Goal: Use online tool/utility: Utilize a website feature to perform a specific function

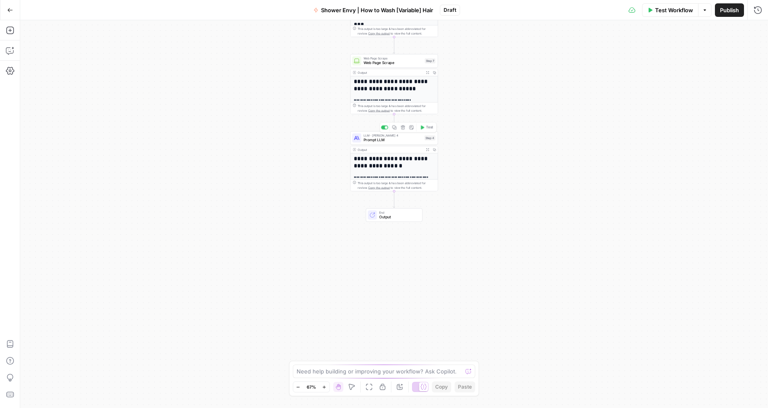
click at [407, 137] on span "Prompt LLM" at bounding box center [392, 139] width 59 height 5
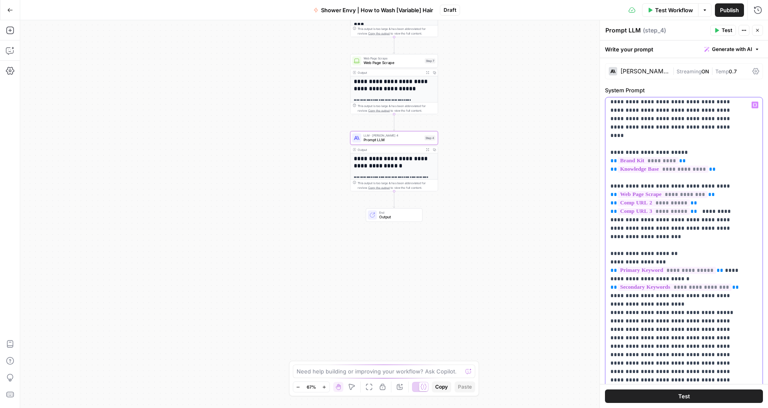
scroll to position [65, 0]
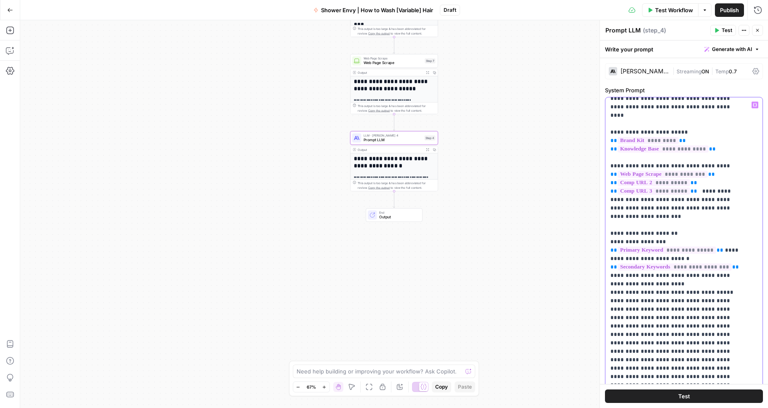
drag, startPoint x: 654, startPoint y: 267, endPoint x: 672, endPoint y: 260, distance: 20.3
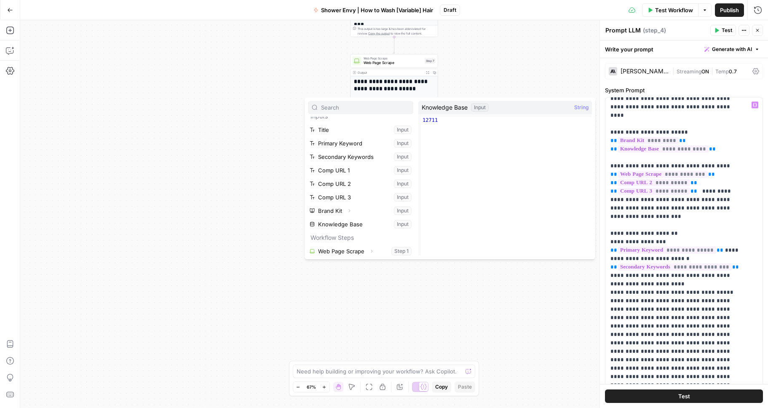
scroll to position [36, 0]
click at [373, 197] on button "Select variable Knowledge Base" at bounding box center [360, 194] width 105 height 13
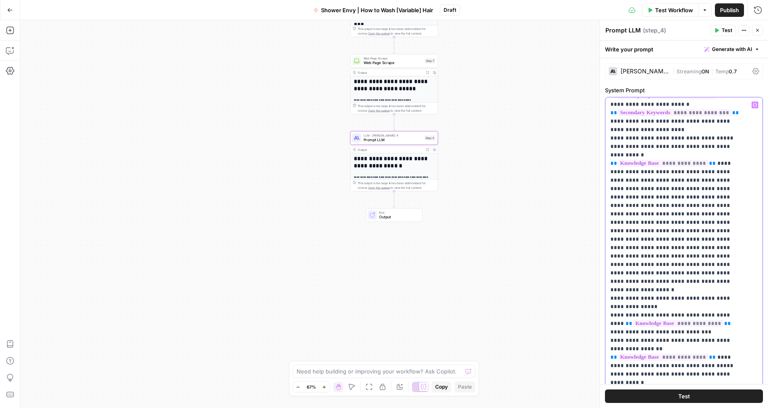
scroll to position [219, 0]
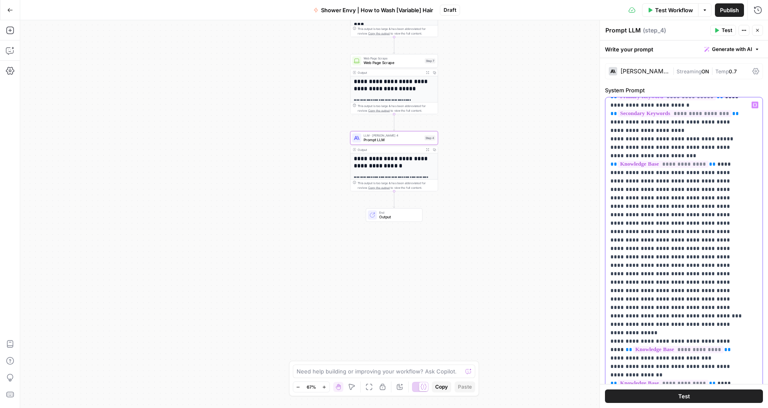
drag, startPoint x: 628, startPoint y: 163, endPoint x: 622, endPoint y: 163, distance: 5.9
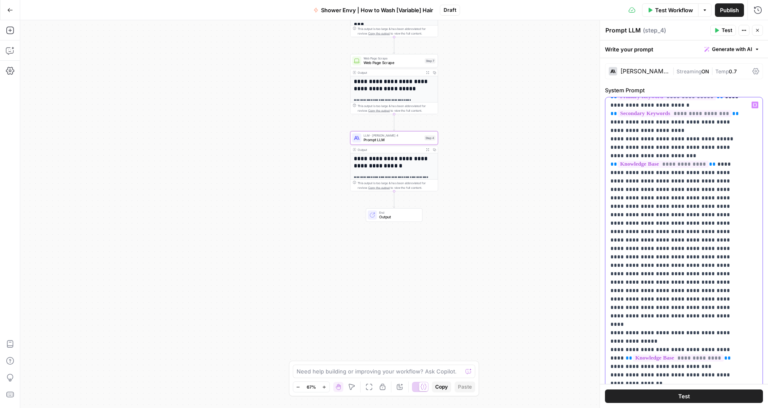
click at [690, 395] on button "Test" at bounding box center [684, 395] width 158 height 13
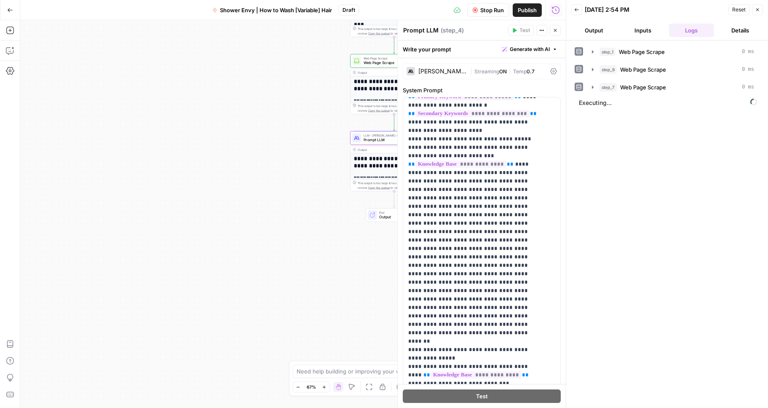
click at [590, 36] on button "Output" at bounding box center [593, 30] width 45 height 13
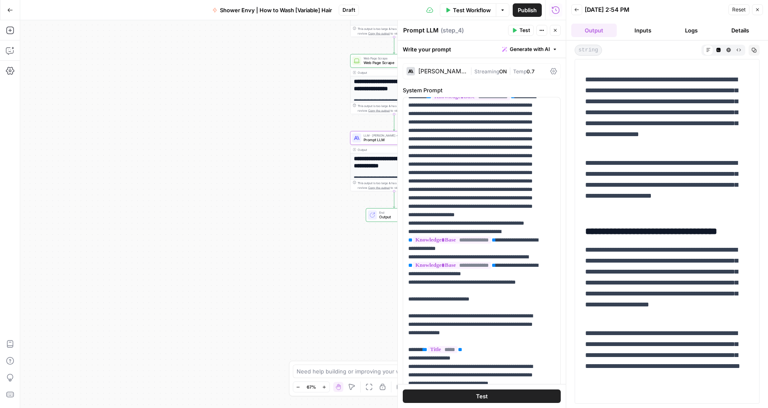
scroll to position [470, 0]
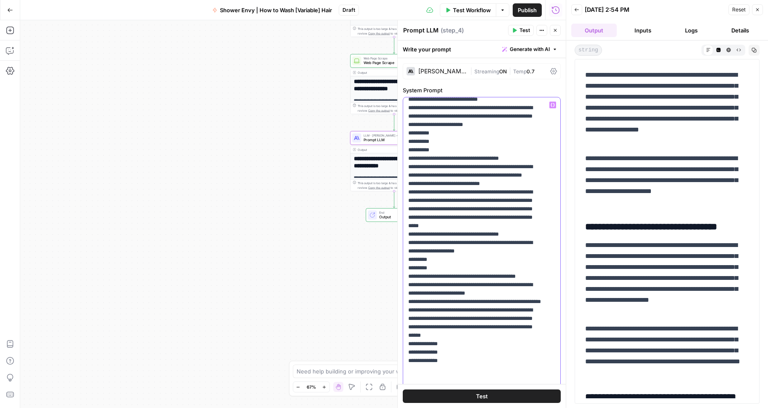
scroll to position [561, 0]
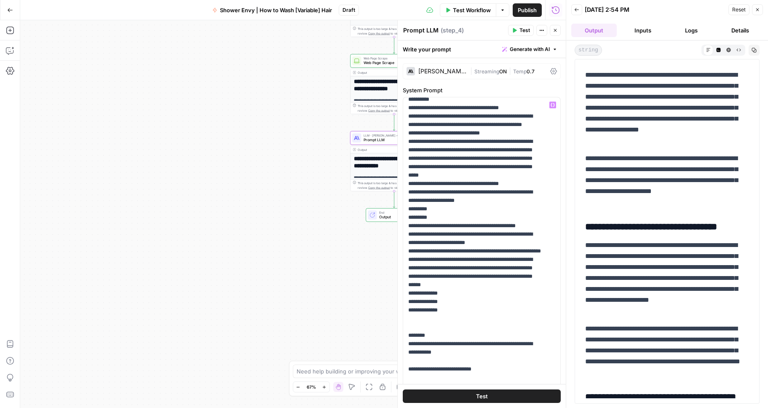
click at [497, 393] on button "Test" at bounding box center [482, 395] width 158 height 13
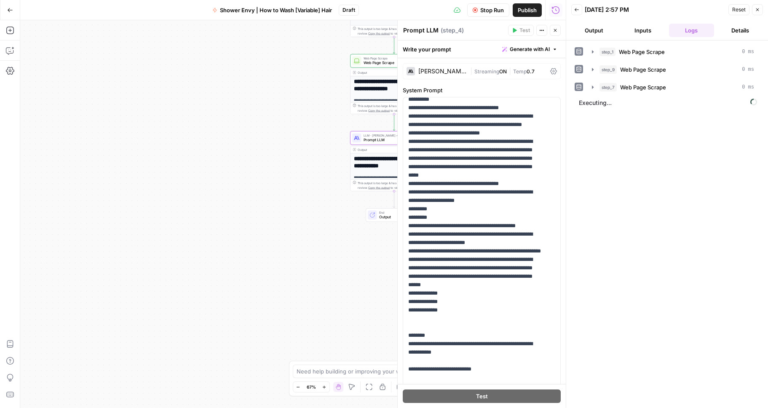
click at [592, 31] on button "Output" at bounding box center [593, 30] width 45 height 13
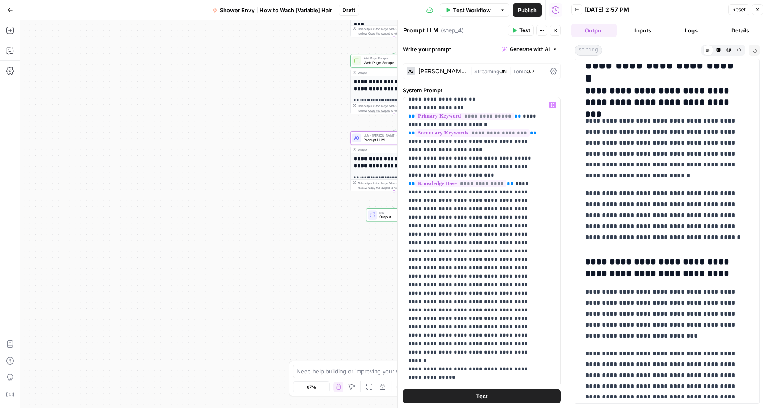
scroll to position [188, 0]
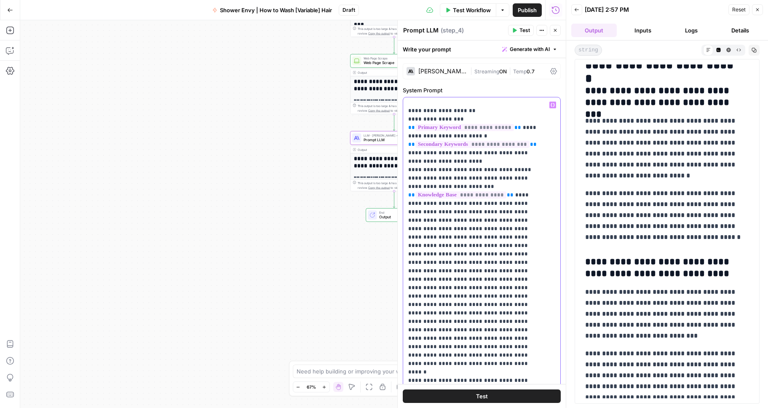
click at [515, 392] on button "Test" at bounding box center [482, 395] width 158 height 13
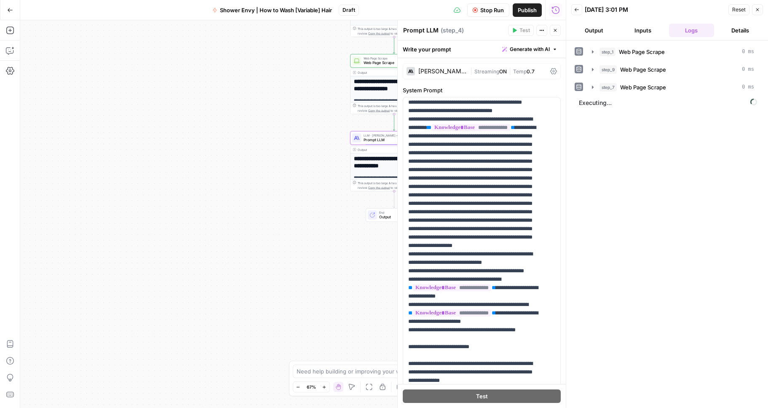
click at [585, 30] on button "Output" at bounding box center [593, 30] width 45 height 13
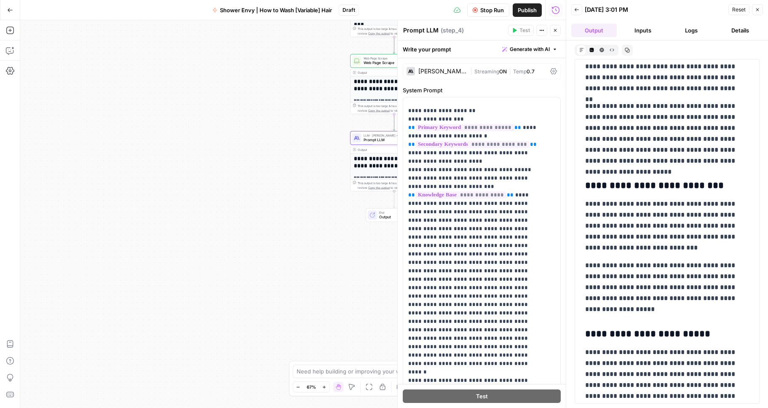
scroll to position [464, 0]
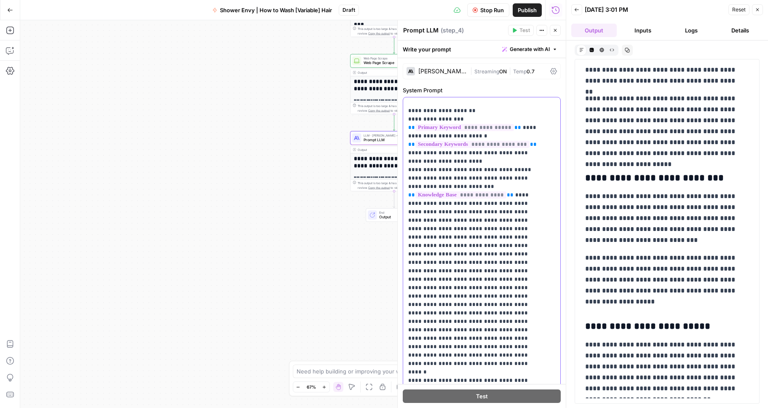
type input "ecz"
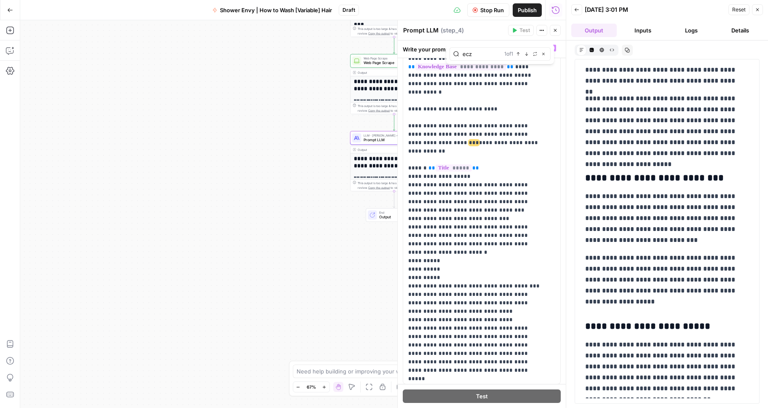
scroll to position [535, 0]
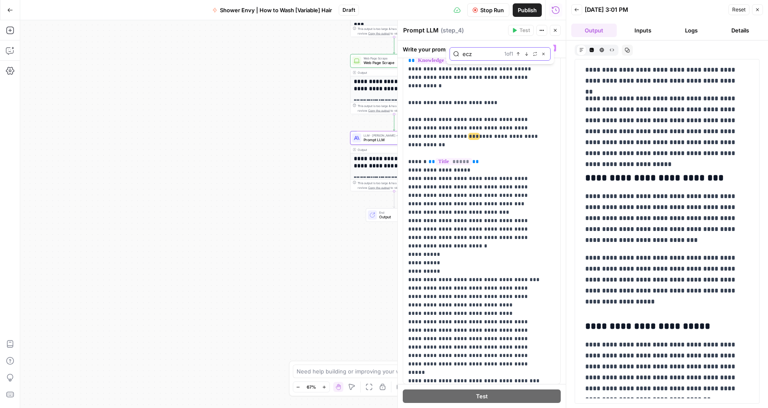
click at [544, 56] on button "Close" at bounding box center [543, 54] width 7 height 7
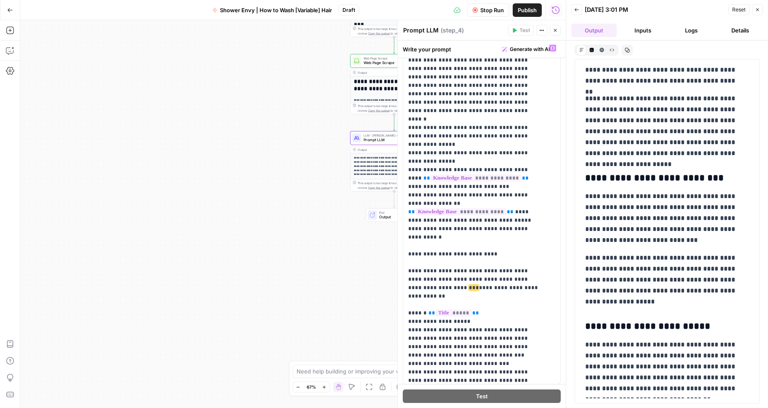
scroll to position [380, 0]
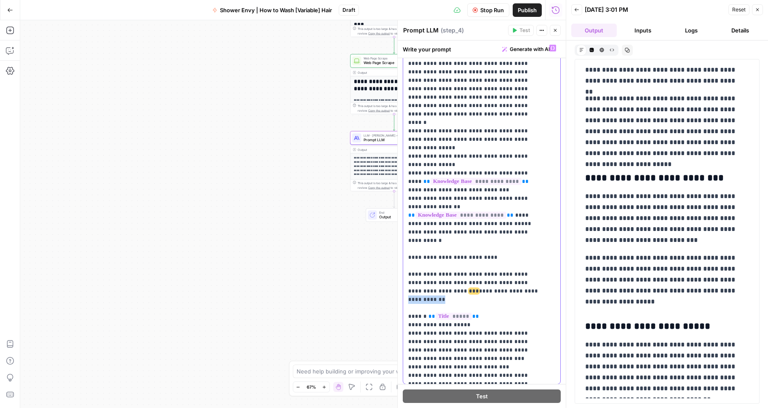
drag, startPoint x: 509, startPoint y: 208, endPoint x: 471, endPoint y: 203, distance: 38.2
drag, startPoint x: 491, startPoint y: 202, endPoint x: 410, endPoint y: 189, distance: 81.8
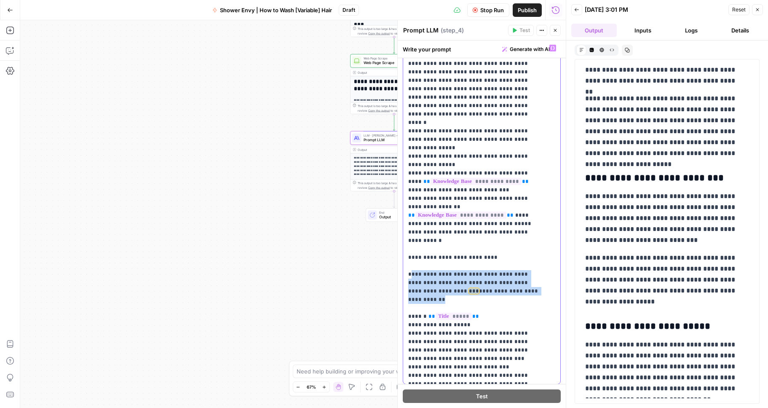
drag, startPoint x: 443, startPoint y: 196, endPoint x: 494, endPoint y: 206, distance: 52.4
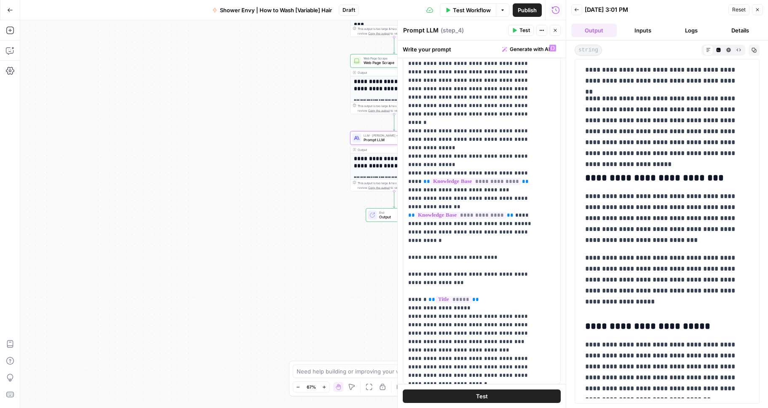
click at [471, 397] on button "Test" at bounding box center [482, 395] width 158 height 13
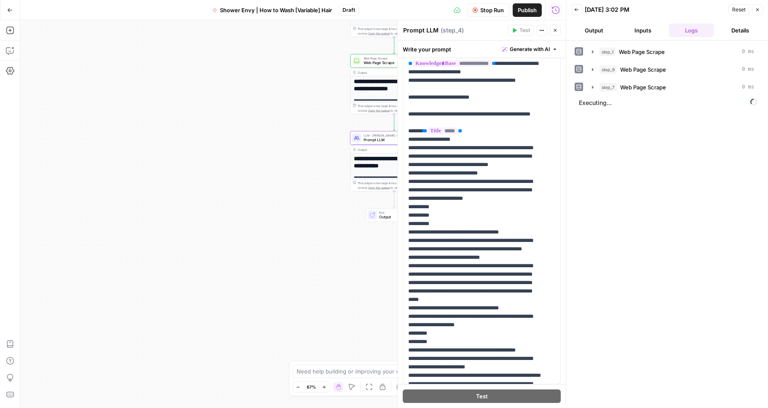
click at [584, 32] on button "Output" at bounding box center [593, 30] width 45 height 13
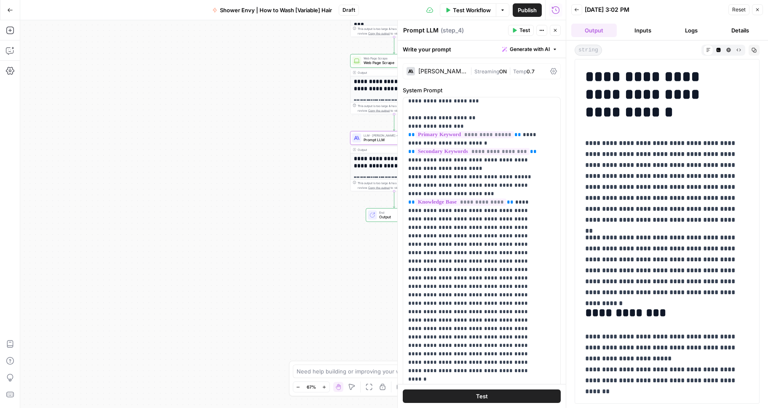
scroll to position [470, 0]
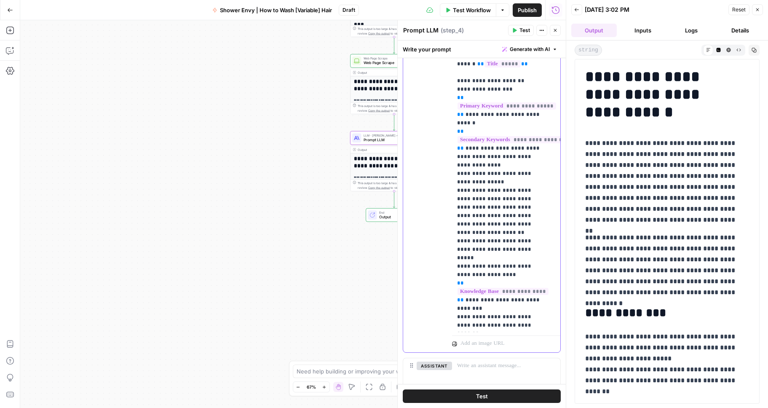
drag, startPoint x: 492, startPoint y: 229, endPoint x: 510, endPoint y: 213, distance: 23.9
drag, startPoint x: 511, startPoint y: 207, endPoint x: 484, endPoint y: 230, distance: 35.2
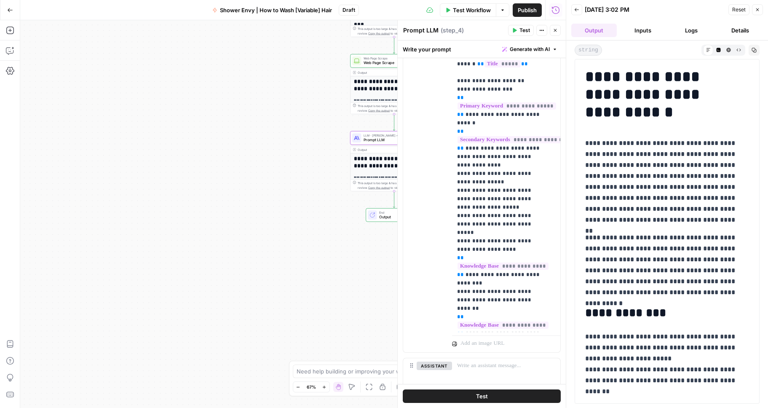
scroll to position [260, 0]
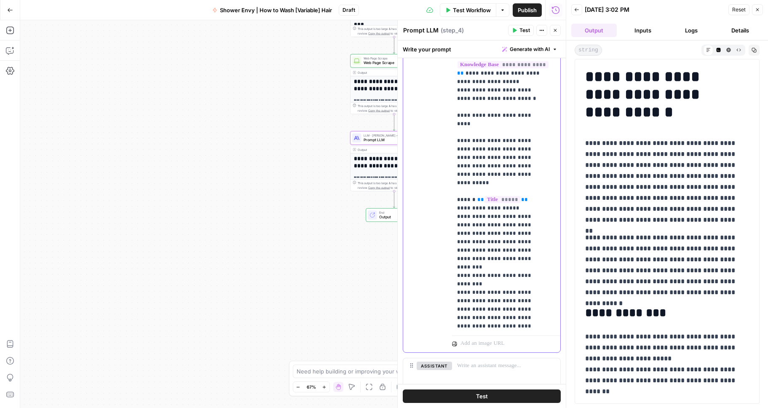
drag, startPoint x: 486, startPoint y: 168, endPoint x: 487, endPoint y: 136, distance: 31.6
click at [484, 142] on p "**********" at bounding box center [499, 203] width 85 height 943
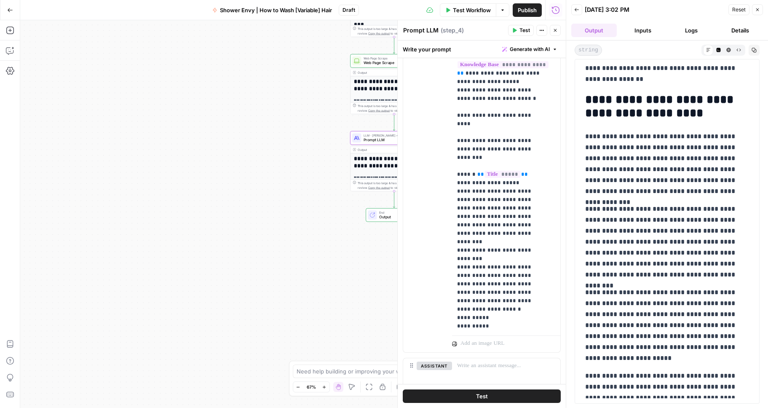
scroll to position [2273, 0]
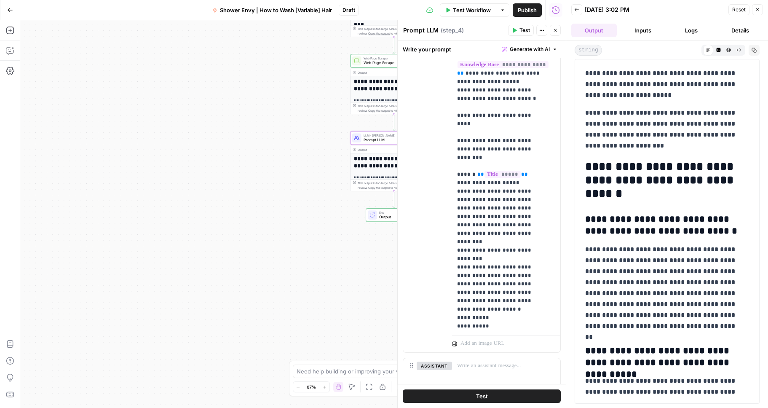
click at [529, 393] on button "Test" at bounding box center [482, 395] width 158 height 13
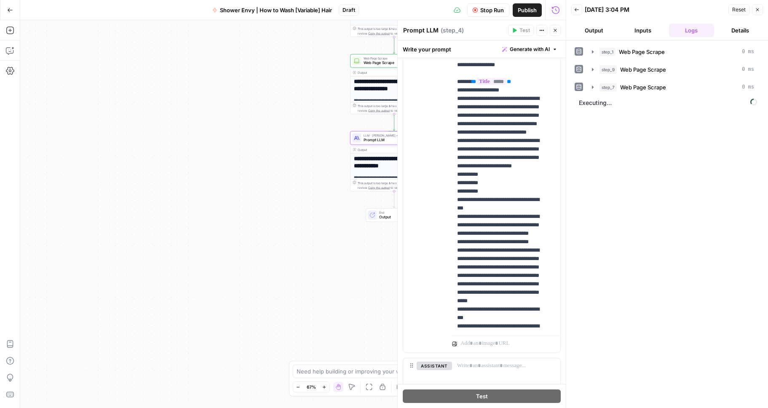
click at [596, 31] on button "Output" at bounding box center [593, 30] width 45 height 13
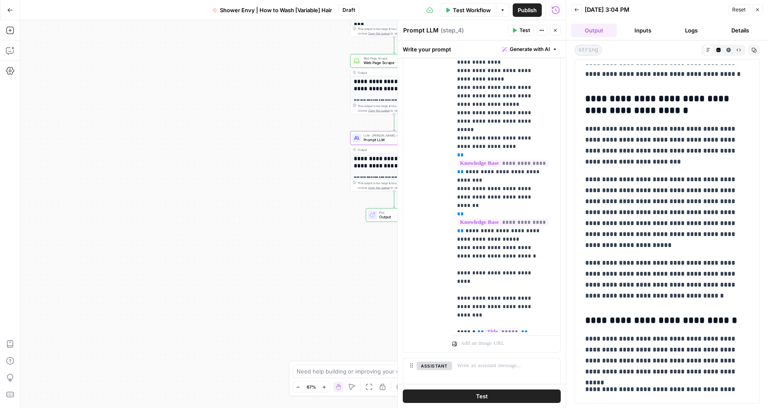
scroll to position [0, 0]
